Goal: Answer question/provide support

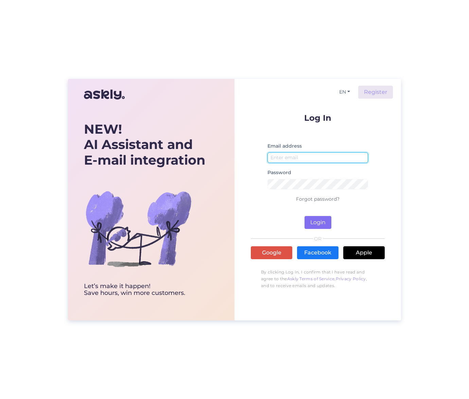
type input "[EMAIL_ADDRESS][DOMAIN_NAME]"
click at [330, 222] on button "Login" at bounding box center [318, 222] width 27 height 13
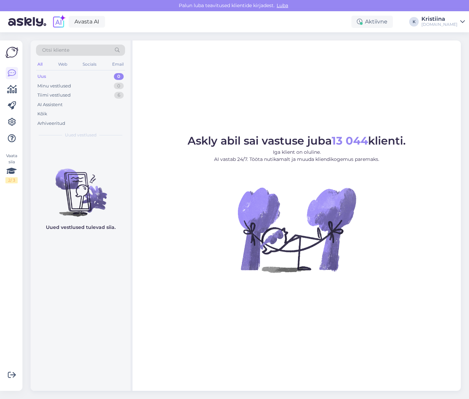
click at [69, 50] on span "Otsi kliente" at bounding box center [55, 50] width 27 height 7
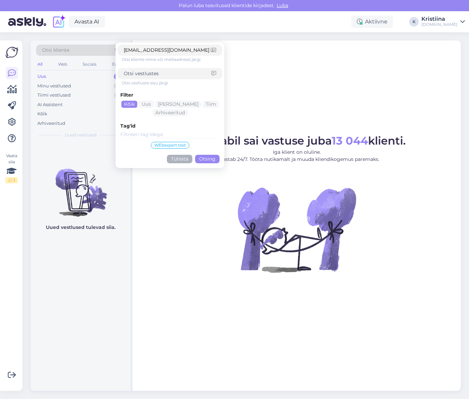
type input "[EMAIL_ADDRESS][DOMAIN_NAME]"
click at [208, 160] on button "Otsing" at bounding box center [207, 159] width 24 height 8
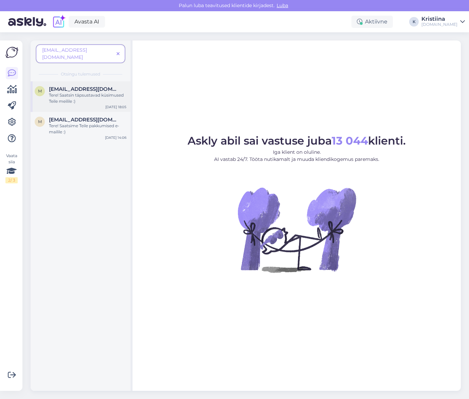
click at [94, 92] on div "Tere! Saatsin täpsustavad küsimused Teile meilile :)" at bounding box center [87, 98] width 77 height 12
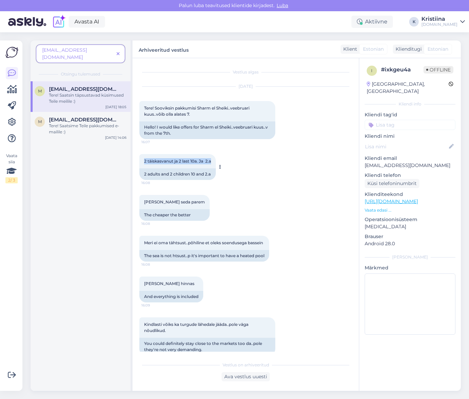
drag, startPoint x: 144, startPoint y: 161, endPoint x: 216, endPoint y: 162, distance: 72.7
click at [215, 162] on div "2 täiskasvanut ja 2 last 10a. Ja 2.a 16:08" at bounding box center [177, 161] width 76 height 14
click at [221, 162] on div at bounding box center [219, 167] width 6 height 26
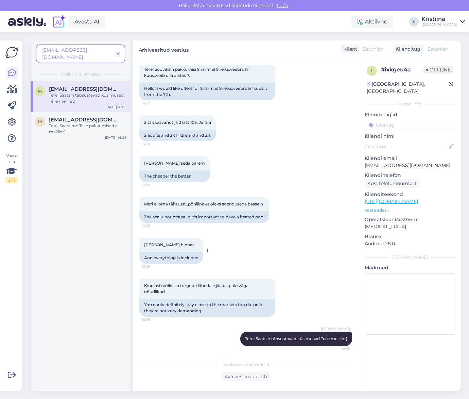
scroll to position [40, 0]
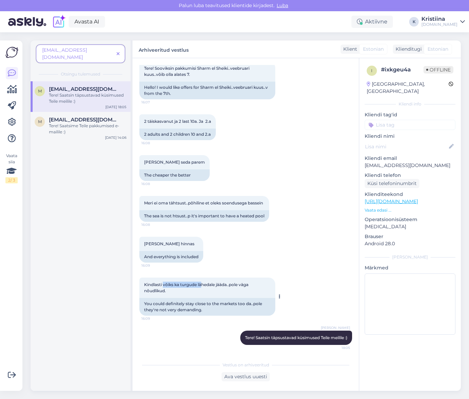
drag, startPoint x: 162, startPoint y: 281, endPoint x: 216, endPoint y: 286, distance: 54.3
click at [212, 286] on div "Kindlasti võiks ka turgude lähedale jääda..pole väga nõudlikud. 16:09" at bounding box center [207, 287] width 136 height 20
click at [218, 286] on span "Kindlasti võiks ka turgude lähedale jääda..pole väga nõudlikud." at bounding box center [196, 287] width 105 height 11
